Goal: Task Accomplishment & Management: Use online tool/utility

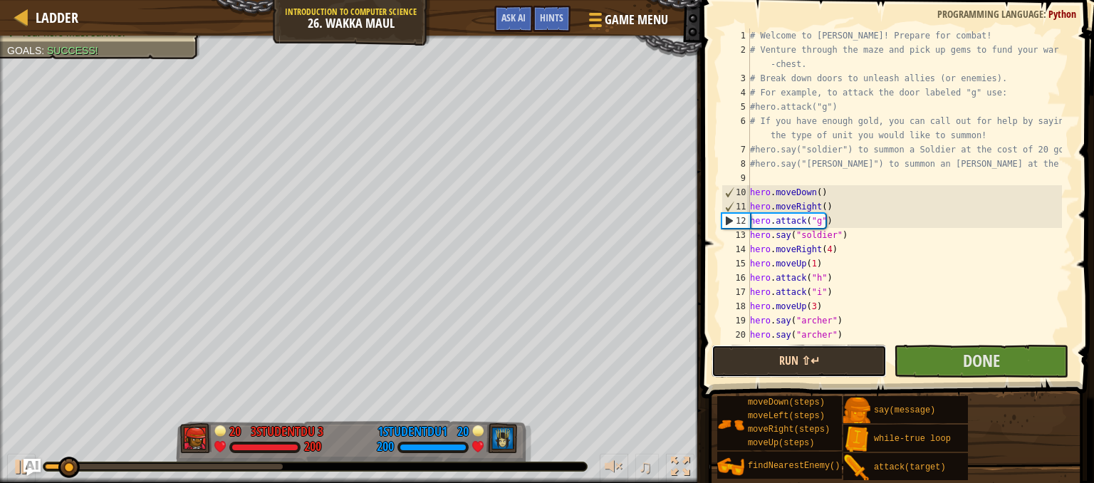
click at [855, 363] on button "Run ⇧↵" at bounding box center [799, 361] width 175 height 33
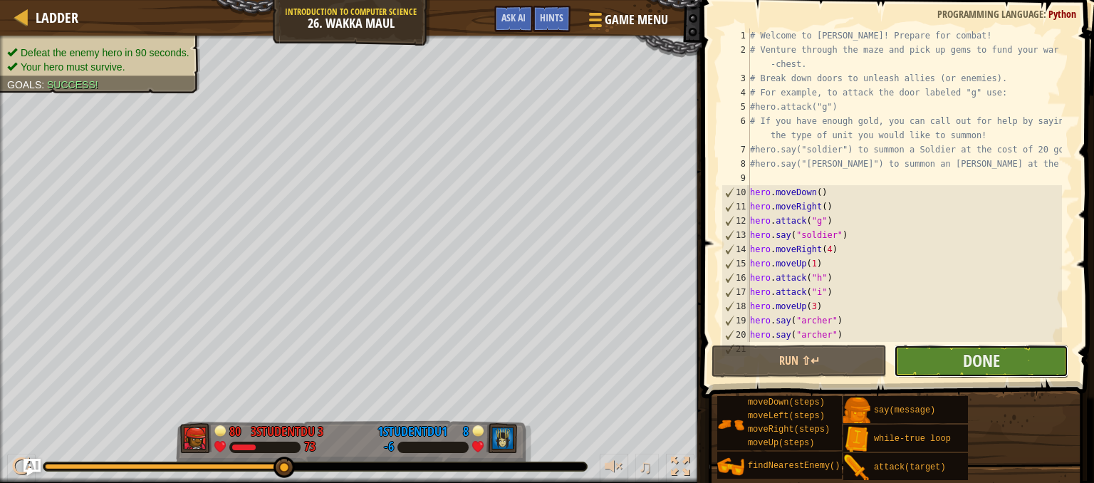
click at [924, 367] on button "Done" at bounding box center [981, 361] width 175 height 33
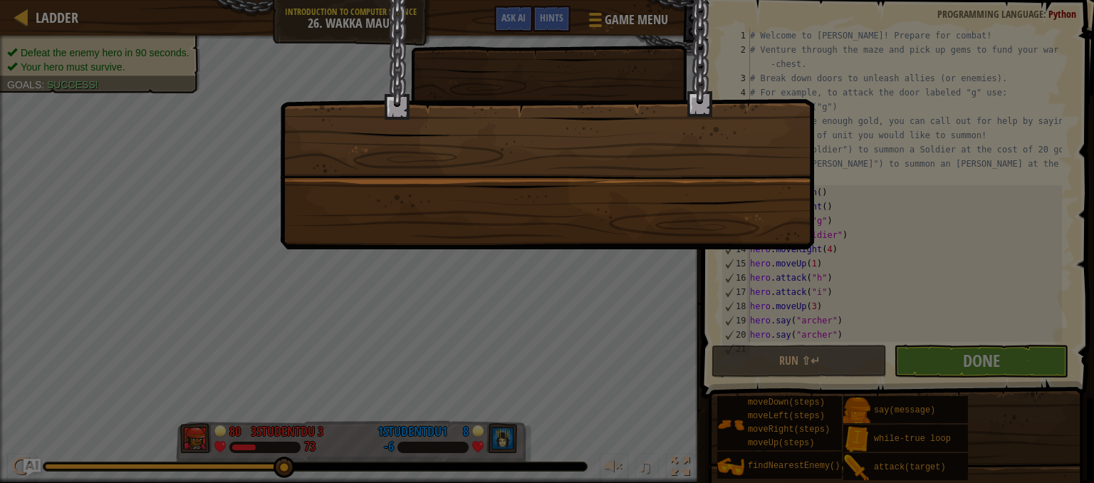
click at [237, 427] on div at bounding box center [547, 241] width 1094 height 483
